Goal: Information Seeking & Learning: Learn about a topic

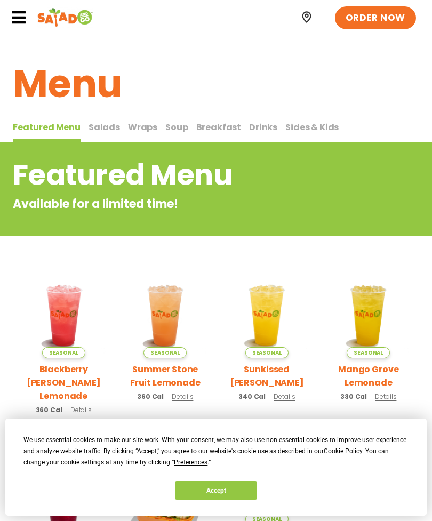
click at [136, 122] on span "Wraps" at bounding box center [142, 127] width 29 height 12
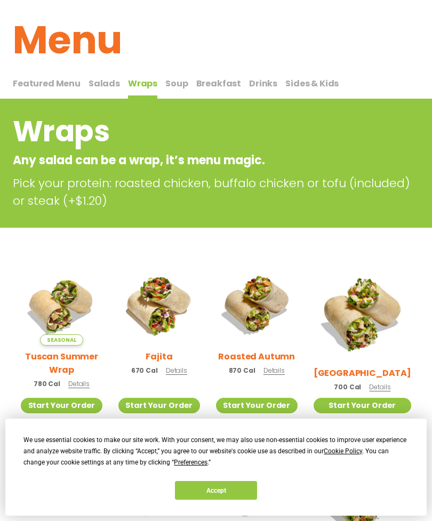
scroll to position [44, 0]
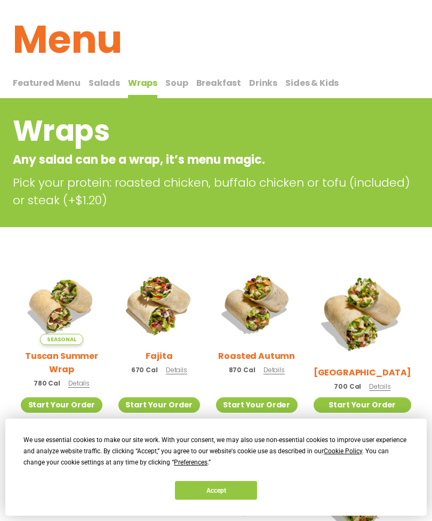
click at [69, 363] on h2 "Tuscan Summer Wrap" at bounding box center [62, 363] width 82 height 27
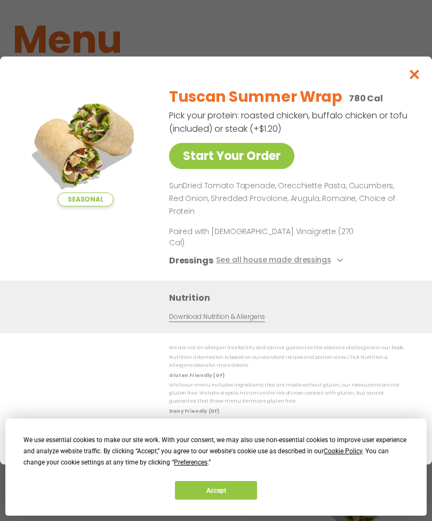
click at [292, 267] on button "See all house made dressings" at bounding box center [281, 260] width 130 height 13
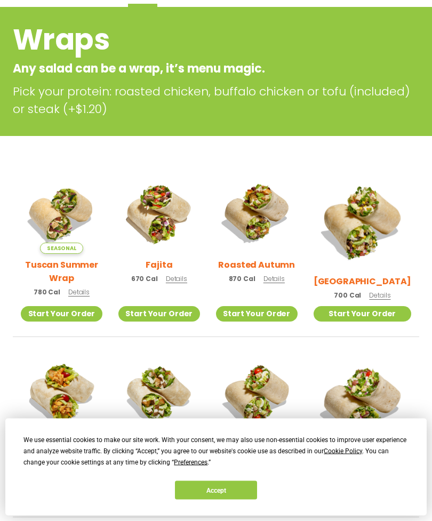
scroll to position [142, 0]
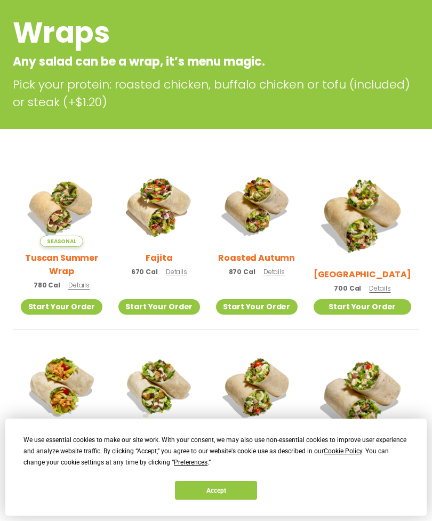
click at [378, 208] on img at bounding box center [363, 214] width 98 height 98
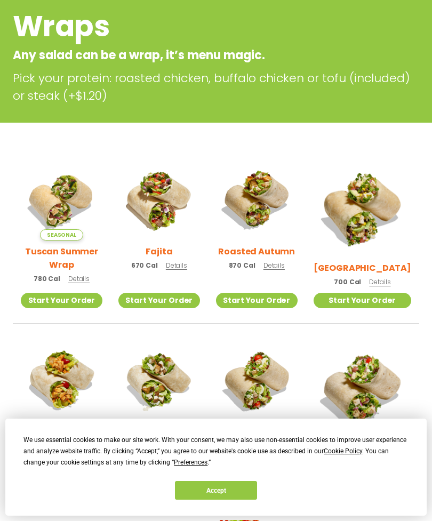
scroll to position [0, 0]
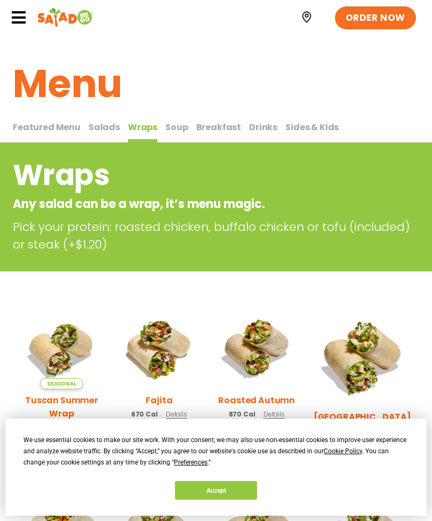
click at [175, 121] on span "Soup" at bounding box center [176, 127] width 22 height 12
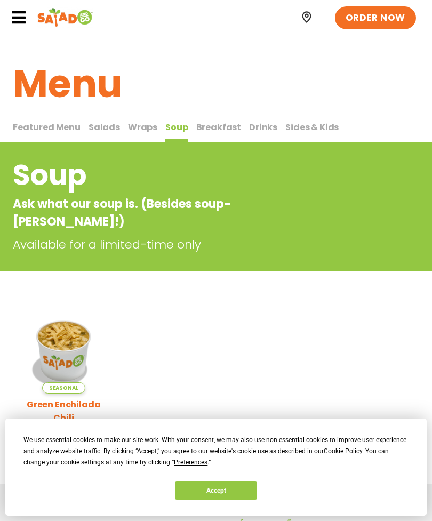
click at [96, 128] on span "Salads" at bounding box center [104, 127] width 31 height 12
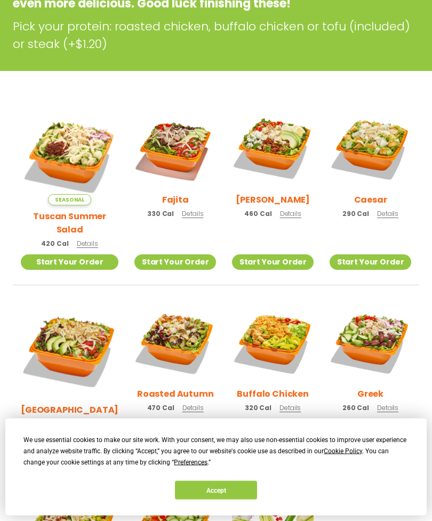
scroll to position [217, 0]
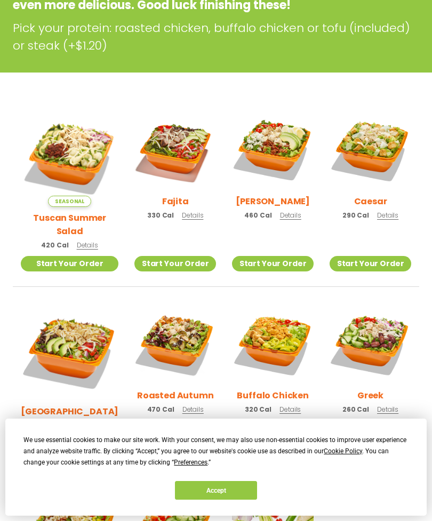
click at [70, 335] on img at bounding box center [70, 352] width 98 height 98
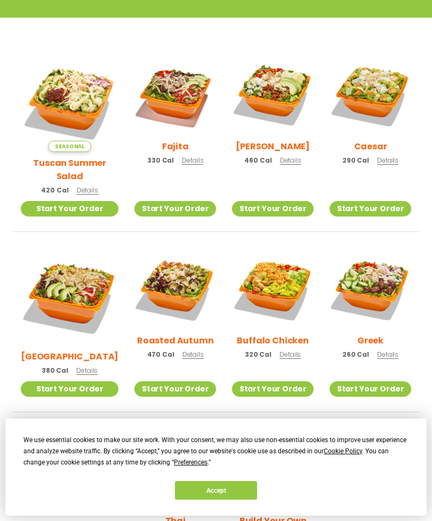
scroll to position [272, 0]
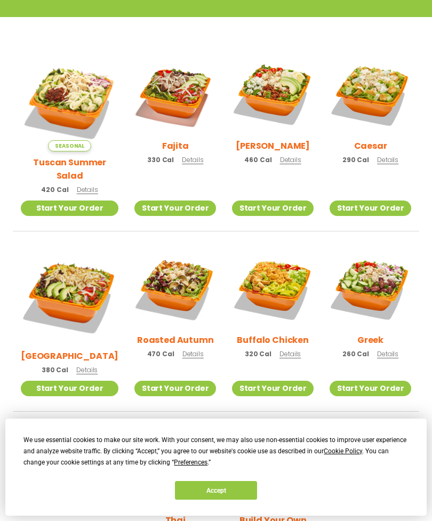
click at [369, 183] on li "Caesar 290 Cal Details Start Your Order Start Your Order Caesar Salad 290 Cal P…" at bounding box center [371, 142] width 98 height 178
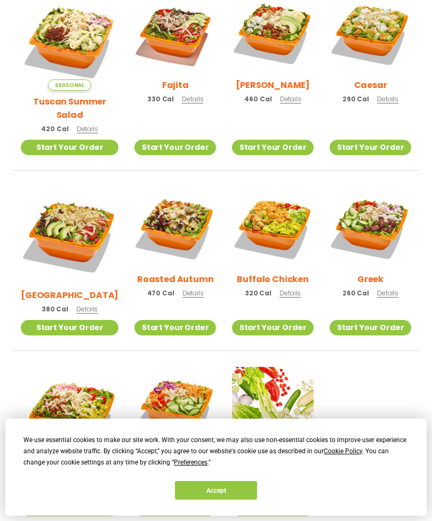
scroll to position [266, 0]
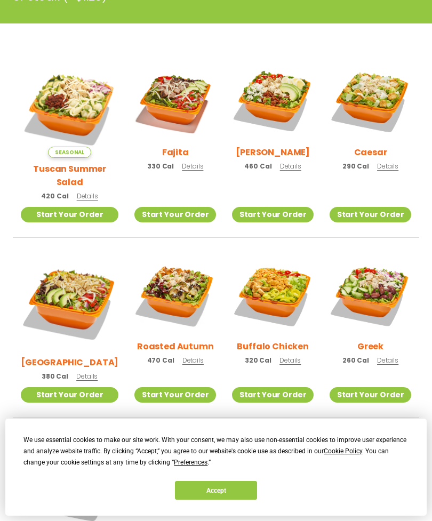
click at [177, 274] on img at bounding box center [175, 295] width 82 height 82
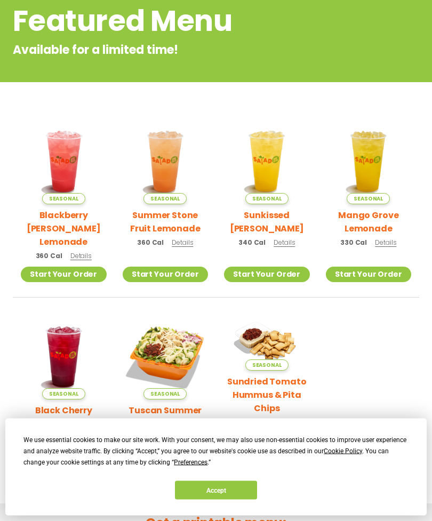
scroll to position [181, 0]
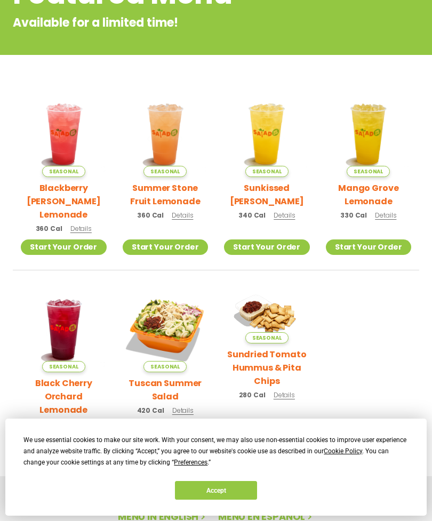
click at [173, 377] on h2 "Tuscan Summer Salad" at bounding box center [166, 390] width 86 height 27
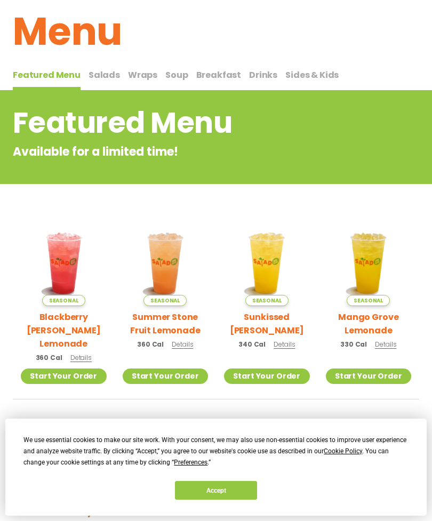
scroll to position [45, 0]
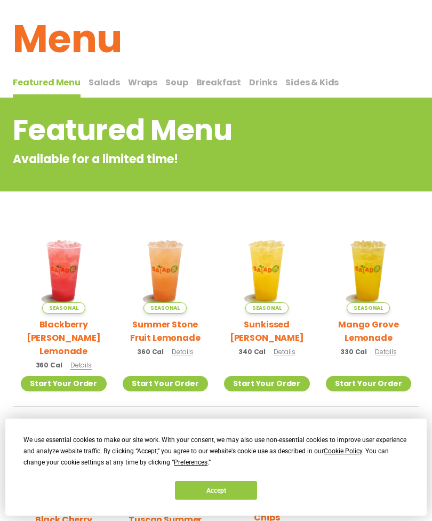
click at [105, 81] on span "Salads" at bounding box center [104, 82] width 31 height 12
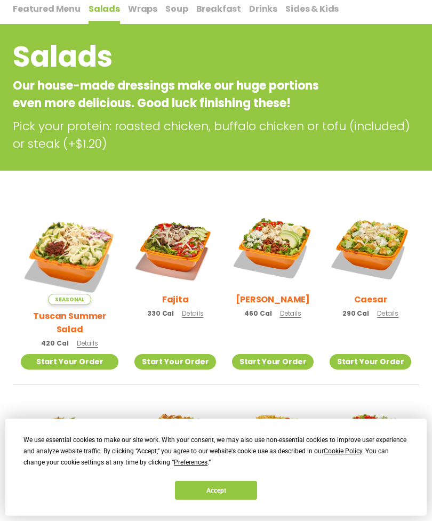
scroll to position [129, 0]
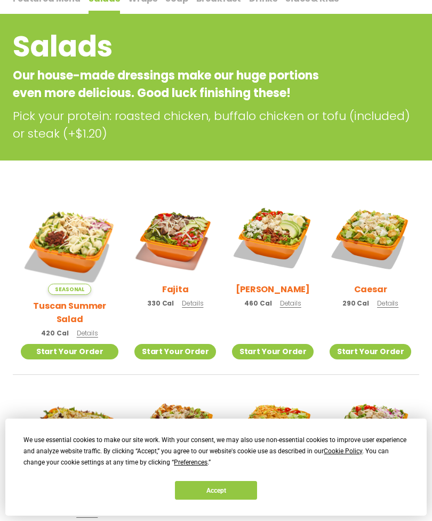
click at [280, 231] on img at bounding box center [273, 238] width 82 height 82
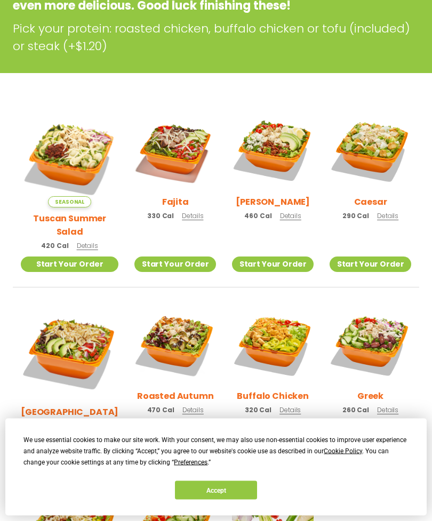
scroll to position [216, 0]
click at [184, 327] on img at bounding box center [175, 345] width 82 height 82
click at [67, 336] on img at bounding box center [70, 353] width 98 height 98
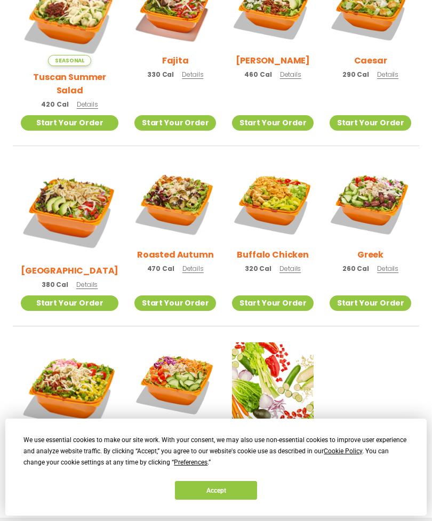
scroll to position [359, 0]
